Goal: Task Accomplishment & Management: Use online tool/utility

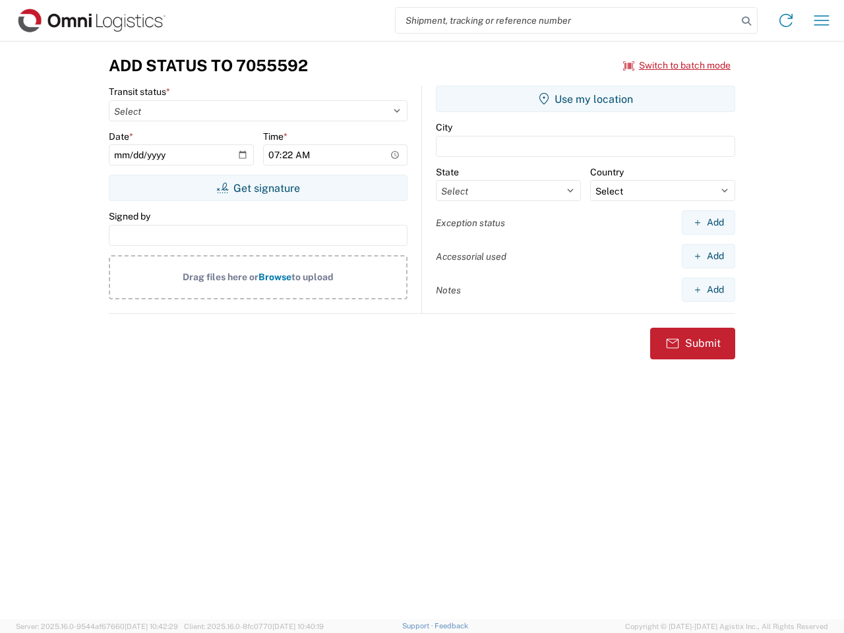
click at [567, 20] on input "search" at bounding box center [567, 20] width 342 height 25
click at [747, 21] on icon at bounding box center [746, 21] width 18 height 18
click at [786, 20] on icon at bounding box center [786, 20] width 21 height 21
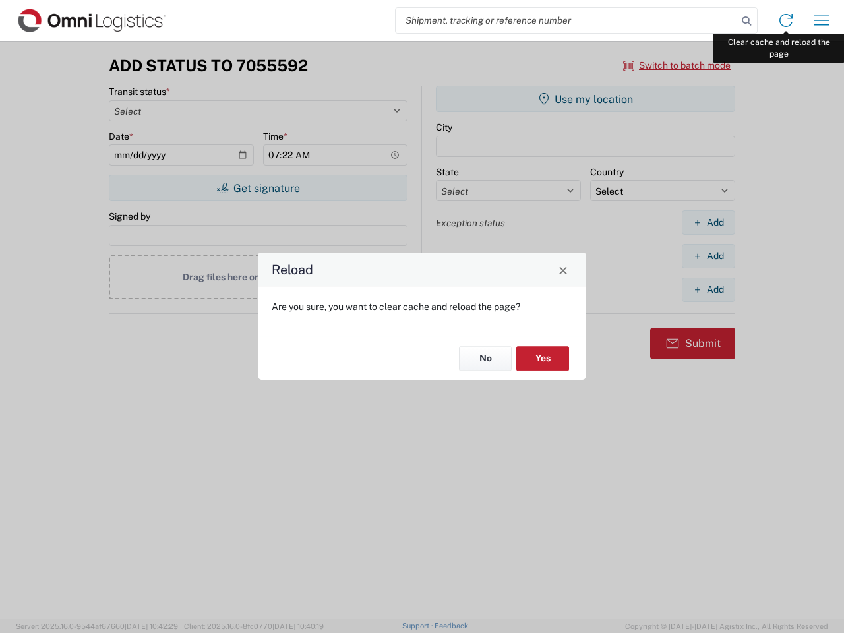
click at [822, 20] on div "Reload Are you sure, you want to clear cache and reload the page? No Yes" at bounding box center [422, 316] width 844 height 633
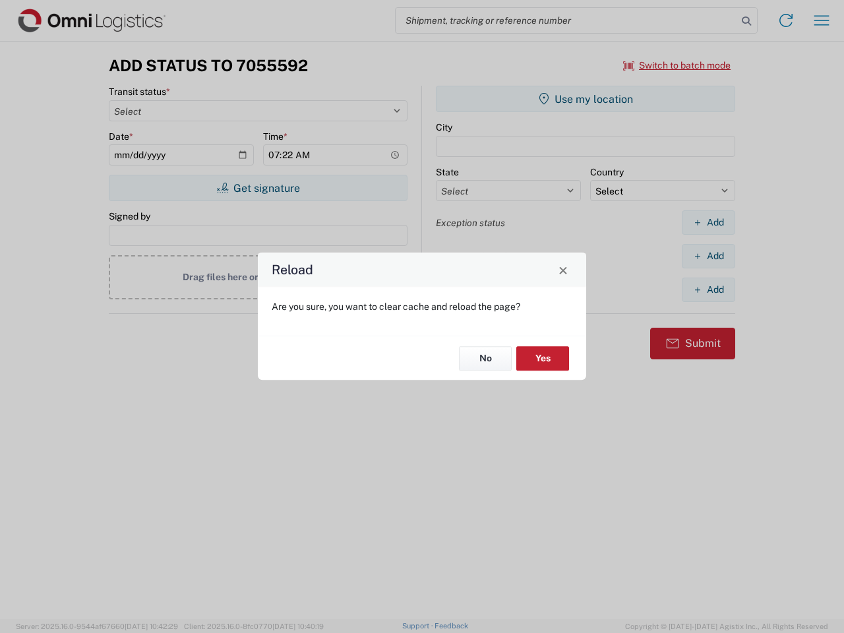
click at [677, 65] on div "Reload Are you sure, you want to clear cache and reload the page? No Yes" at bounding box center [422, 316] width 844 height 633
click at [258, 188] on div "Reload Are you sure, you want to clear cache and reload the page? No Yes" at bounding box center [422, 316] width 844 height 633
click at [586, 99] on div "Reload Are you sure, you want to clear cache and reload the page? No Yes" at bounding box center [422, 316] width 844 height 633
click at [708, 222] on div "Reload Are you sure, you want to clear cache and reload the page? No Yes" at bounding box center [422, 316] width 844 height 633
click at [708, 256] on div "Reload Are you sure, you want to clear cache and reload the page? No Yes" at bounding box center [422, 316] width 844 height 633
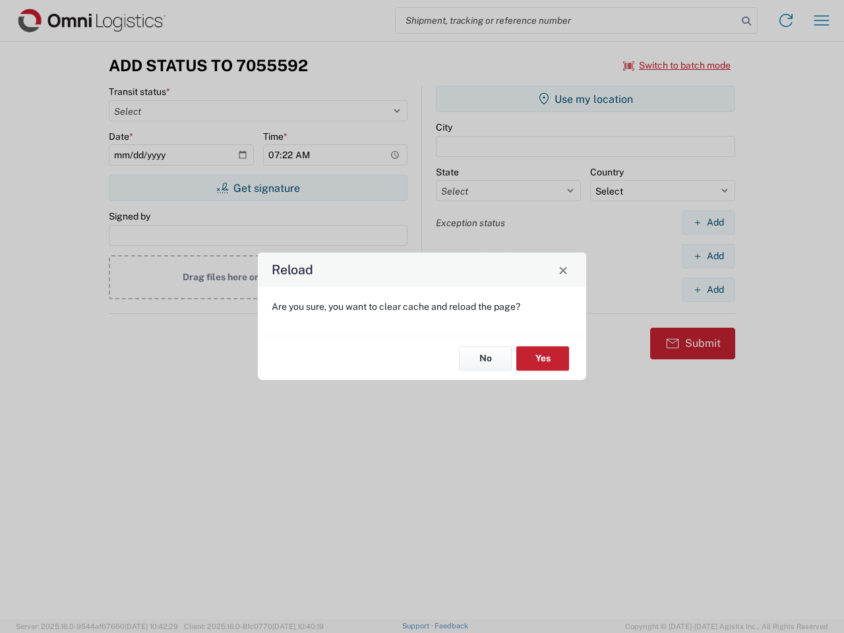
click at [708, 290] on div "Reload Are you sure, you want to clear cache and reload the page? No Yes" at bounding box center [422, 316] width 844 height 633
